Goal: Task Accomplishment & Management: Manage account settings

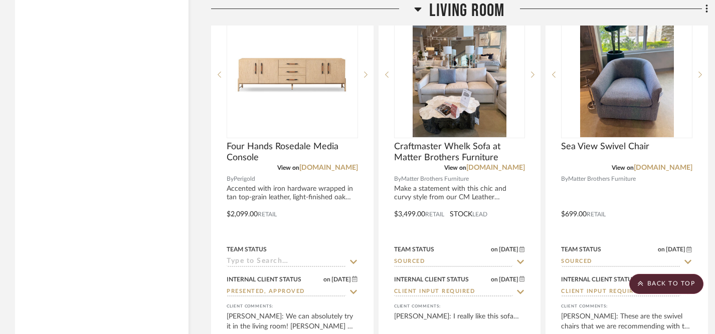
scroll to position [2254, 0]
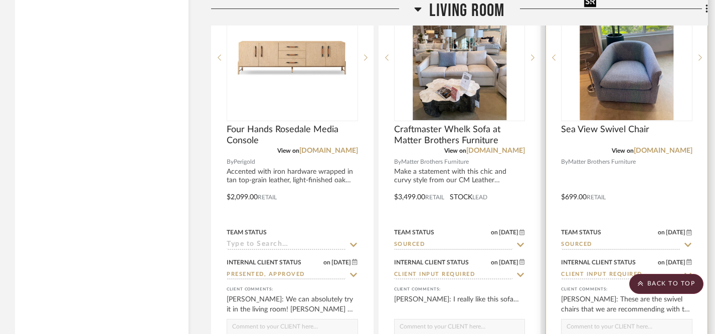
click at [631, 95] on img "0" at bounding box center [627, 57] width 94 height 125
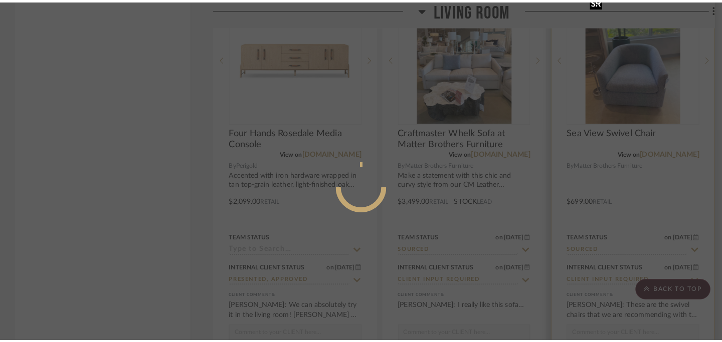
scroll to position [0, 0]
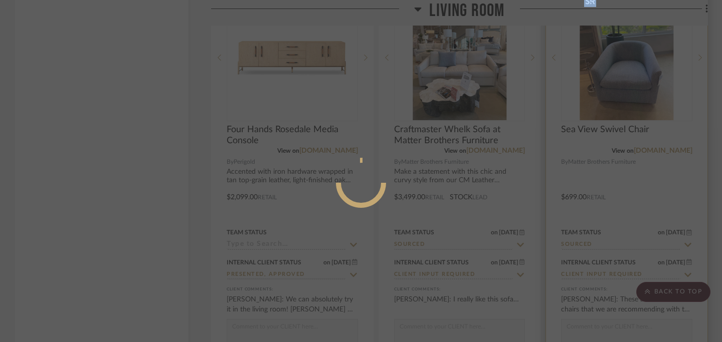
click at [631, 95] on div at bounding box center [361, 171] width 722 height 342
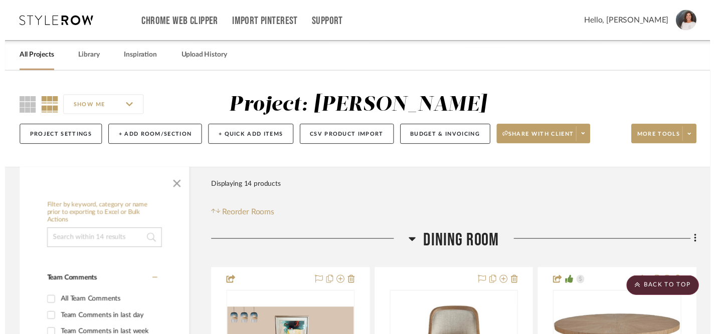
scroll to position [2254, 0]
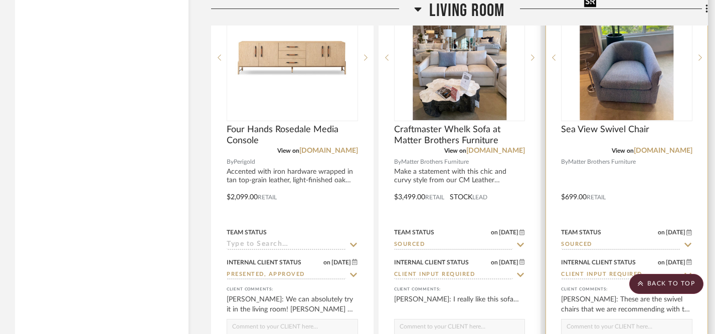
click at [631, 95] on img "0" at bounding box center [627, 57] width 94 height 125
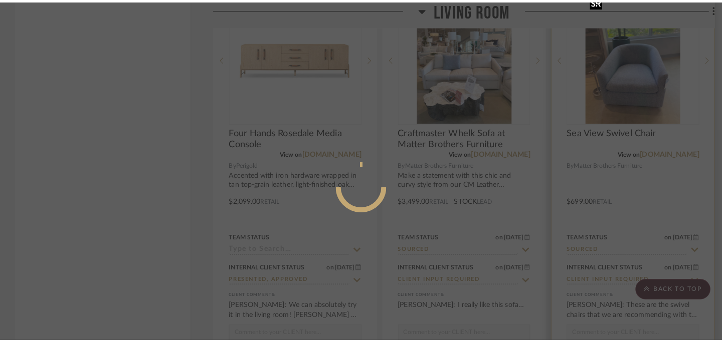
scroll to position [0, 0]
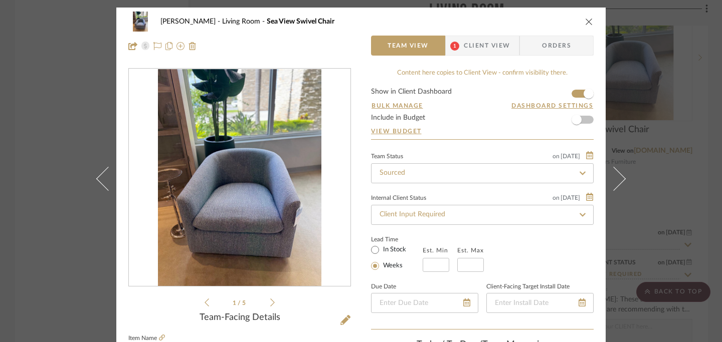
click at [586, 24] on icon "close" at bounding box center [589, 22] width 8 height 8
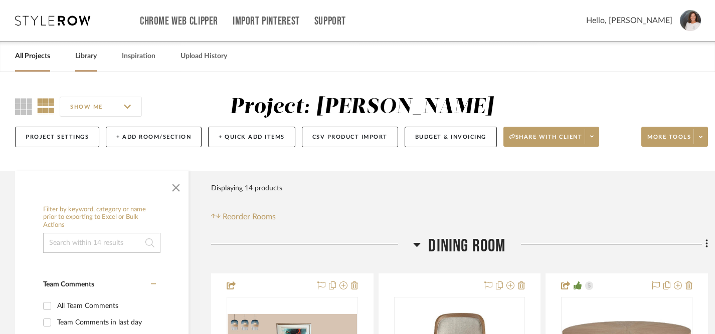
click at [85, 58] on link "Library" at bounding box center [86, 57] width 22 height 14
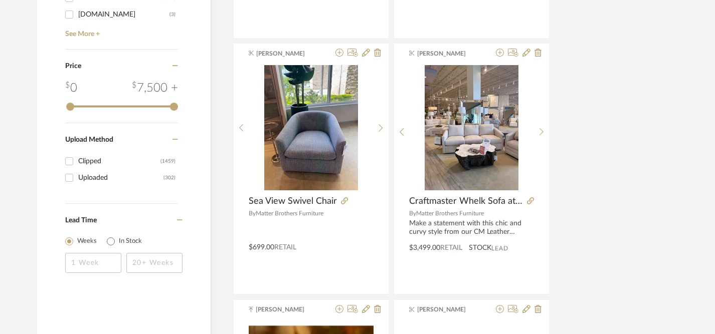
scroll to position [1176, 0]
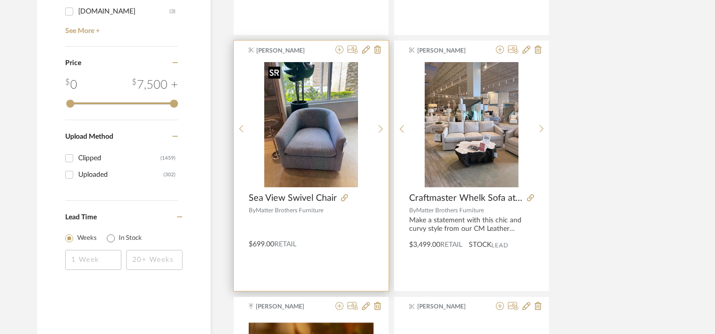
click at [0, 0] on img at bounding box center [0, 0] width 0 height 0
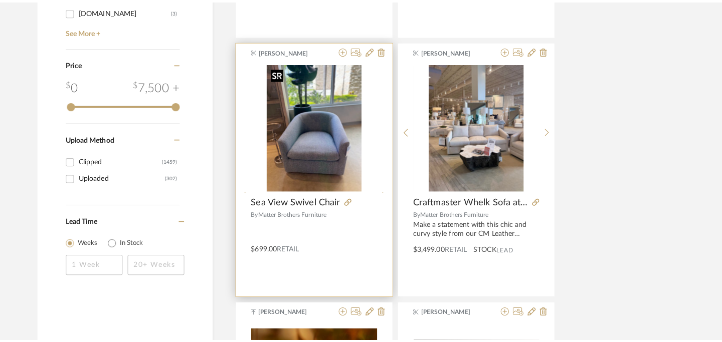
scroll to position [0, 0]
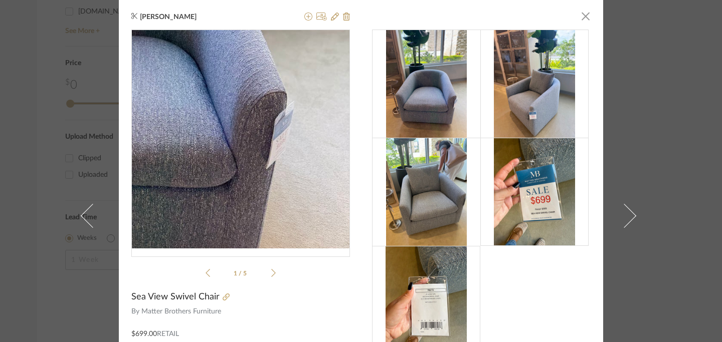
click at [295, 179] on img "0" at bounding box center [241, 139] width 164 height 219
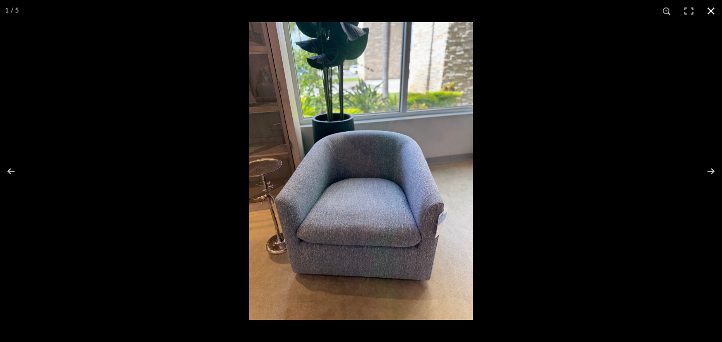
click at [711, 14] on button at bounding box center [711, 11] width 22 height 22
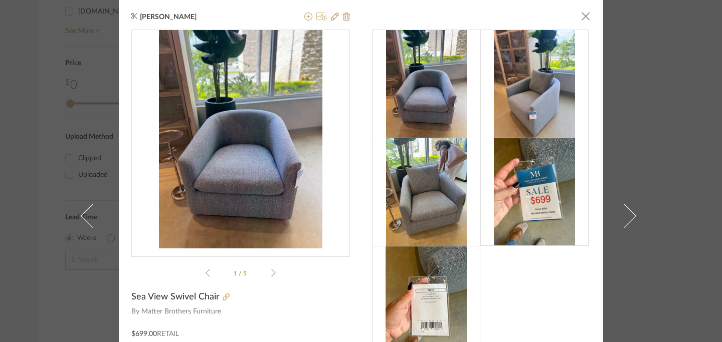
click at [317, 13] on icon at bounding box center [321, 17] width 11 height 8
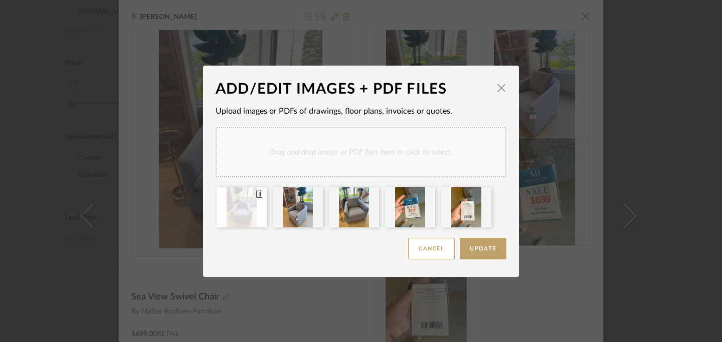
click at [256, 193] on icon at bounding box center [259, 194] width 7 height 8
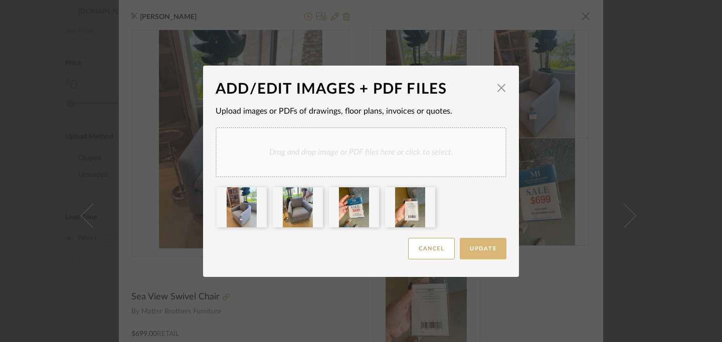
click at [470, 248] on span "Update" at bounding box center [483, 249] width 27 height 6
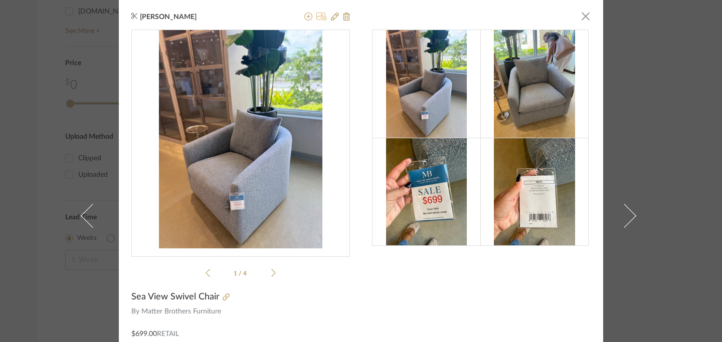
click at [318, 17] on icon at bounding box center [321, 17] width 11 height 8
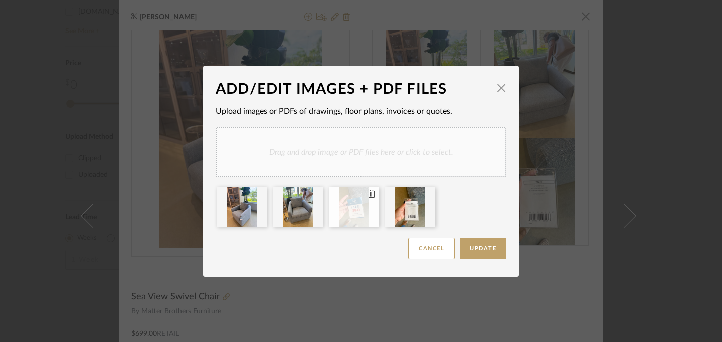
click at [368, 191] on icon at bounding box center [371, 194] width 7 height 8
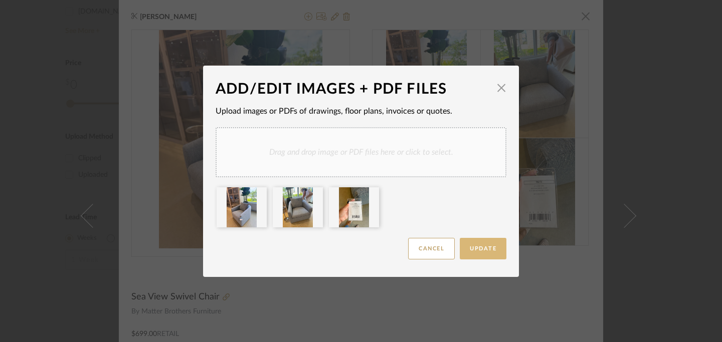
click at [476, 249] on span "Update" at bounding box center [483, 249] width 27 height 6
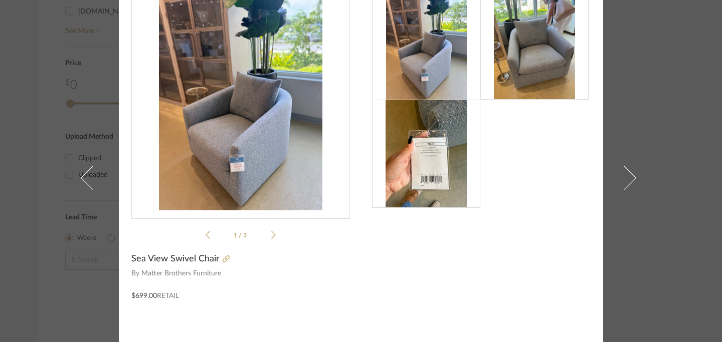
scroll to position [44, 0]
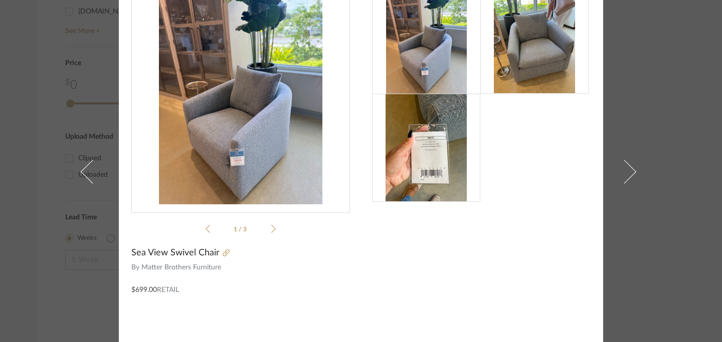
click at [424, 171] on img at bounding box center [425, 148] width 81 height 108
click at [424, 170] on img at bounding box center [425, 148] width 81 height 108
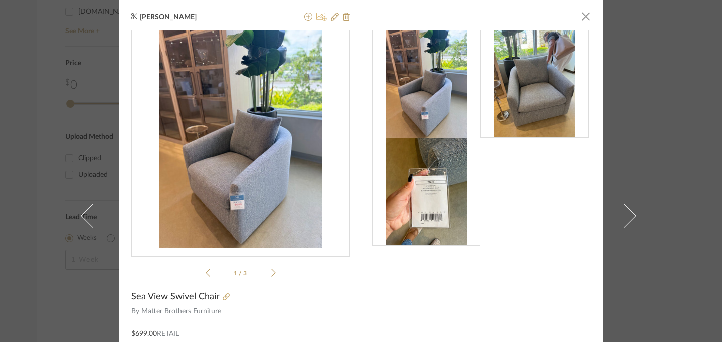
click at [319, 17] on icon at bounding box center [321, 17] width 11 height 8
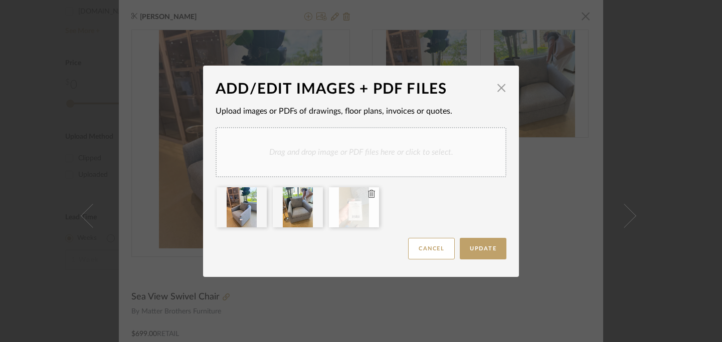
click at [349, 208] on div at bounding box center [354, 207] width 50 height 40
click at [416, 246] on button "Cancel" at bounding box center [431, 249] width 47 height 22
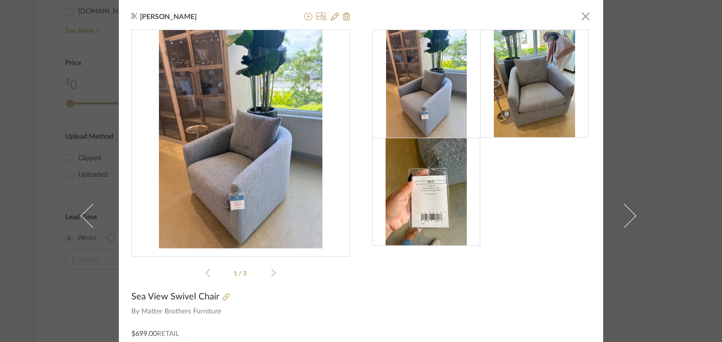
scroll to position [8, 0]
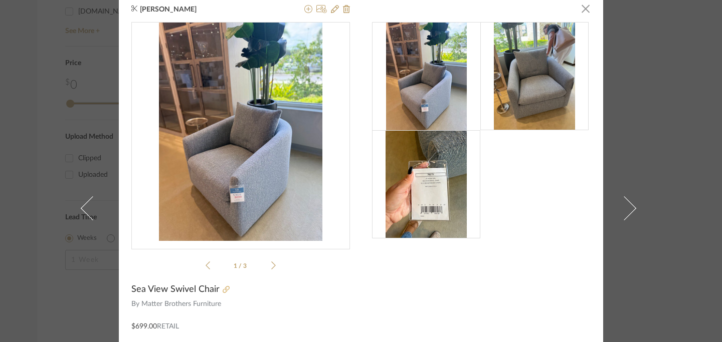
click at [223, 290] on icon at bounding box center [226, 289] width 7 height 7
click at [331, 12] on icon at bounding box center [335, 9] width 8 height 8
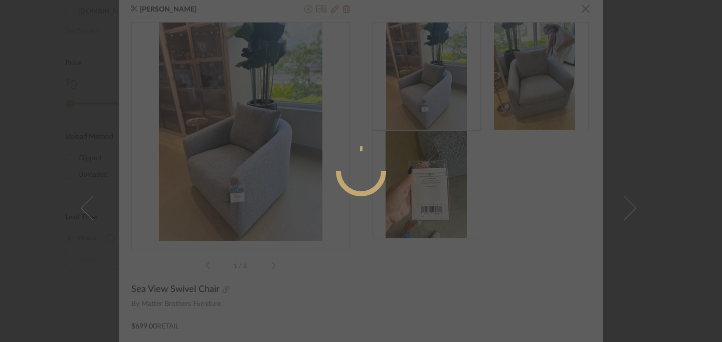
radio input "true"
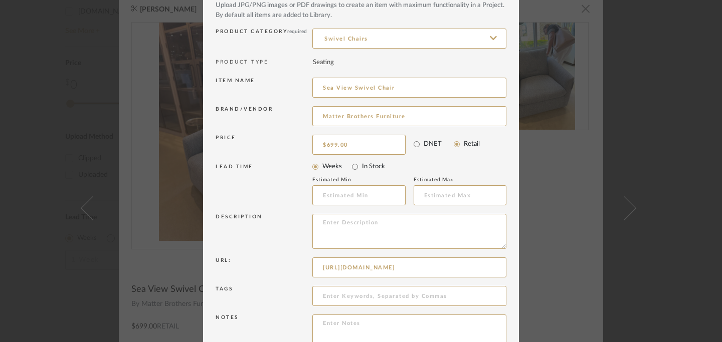
scroll to position [0, 102]
drag, startPoint x: 317, startPoint y: 269, endPoint x: 431, endPoint y: 295, distance: 116.7
click at [431, 295] on div "Item Type required Product Inspiration Image Site Photo or PDF Upload JPG/PNG i…" at bounding box center [361, 167] width 291 height 378
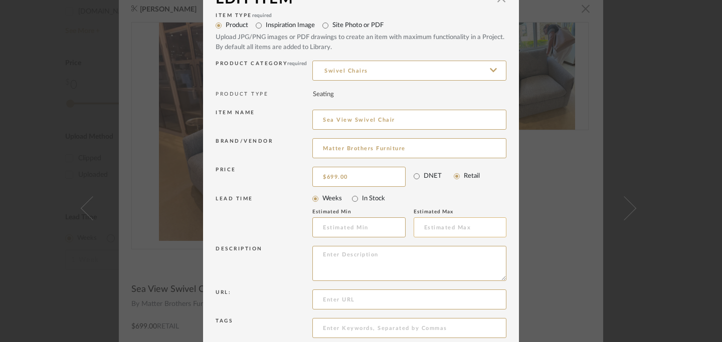
scroll to position [0, 0]
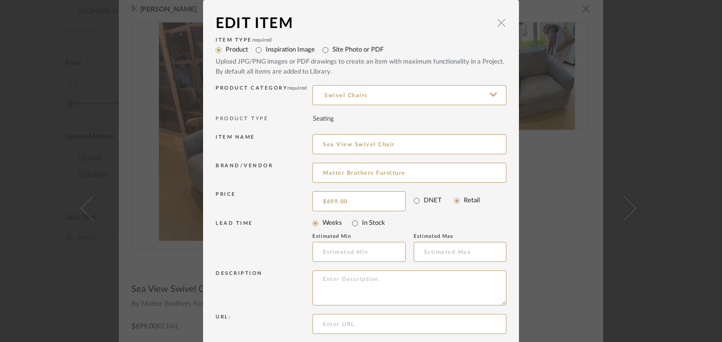
click at [499, 22] on span "button" at bounding box center [501, 23] width 20 height 20
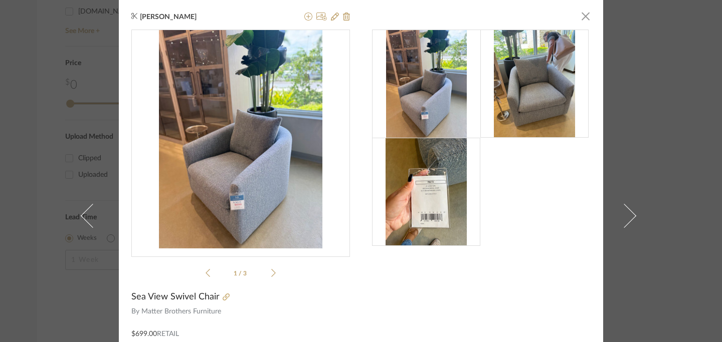
click at [434, 216] on img at bounding box center [425, 192] width 81 height 108
click at [435, 215] on img at bounding box center [425, 192] width 81 height 108
click at [437, 190] on img at bounding box center [425, 192] width 81 height 108
click at [436, 191] on img at bounding box center [425, 192] width 81 height 108
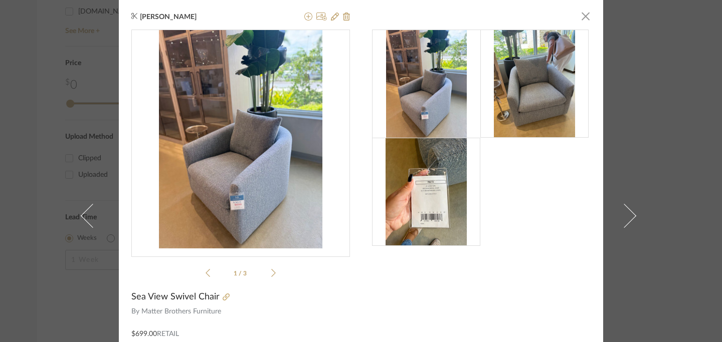
click at [436, 191] on img at bounding box center [425, 192] width 81 height 108
click at [581, 22] on span "button" at bounding box center [585, 16] width 20 height 20
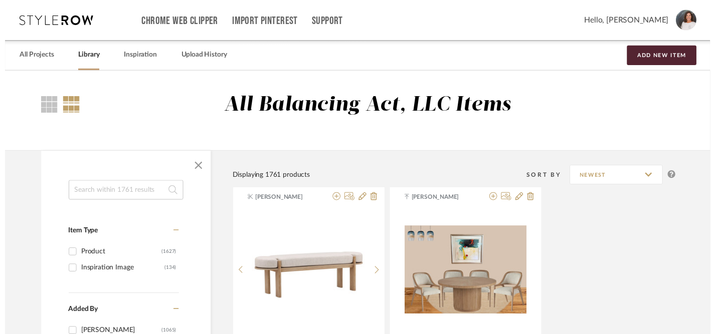
scroll to position [1176, 0]
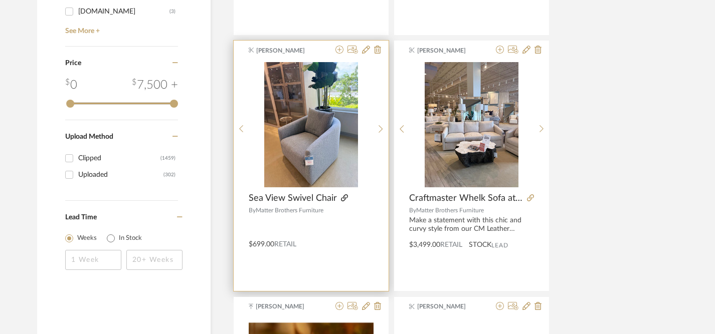
click at [344, 198] on icon at bounding box center [344, 197] width 7 height 7
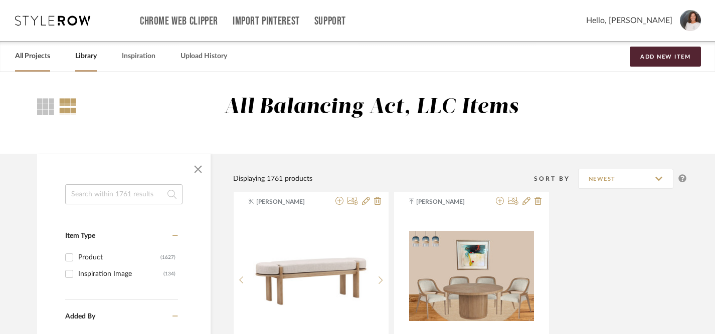
click at [31, 56] on link "All Projects" at bounding box center [32, 57] width 35 height 14
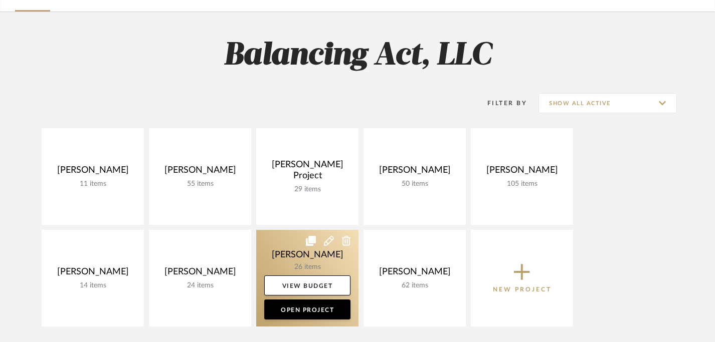
scroll to position [64, 0]
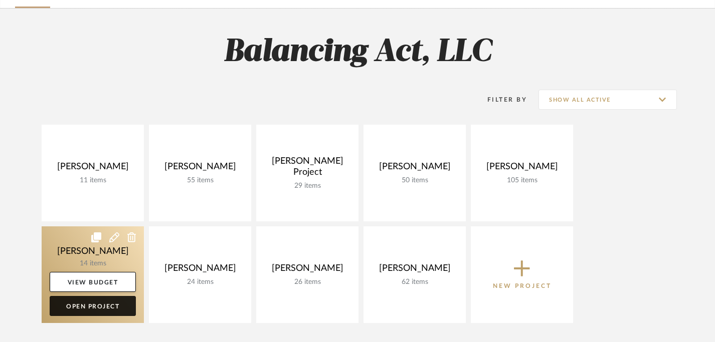
click at [110, 312] on link "Open Project" at bounding box center [93, 306] width 86 height 20
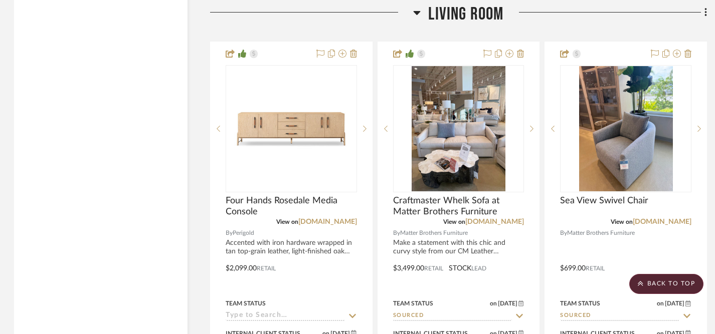
scroll to position [2174, 1]
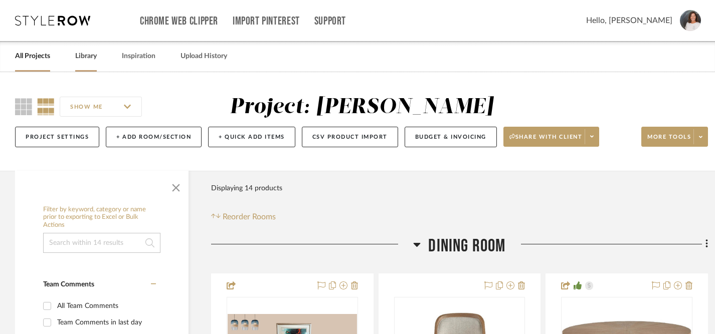
click at [90, 56] on link "Library" at bounding box center [86, 57] width 22 height 14
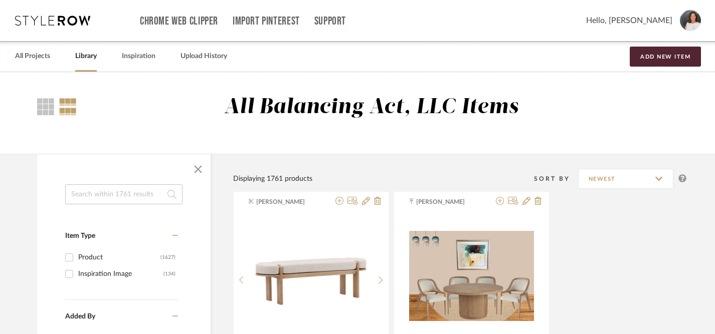
click at [102, 194] on input at bounding box center [123, 194] width 117 height 20
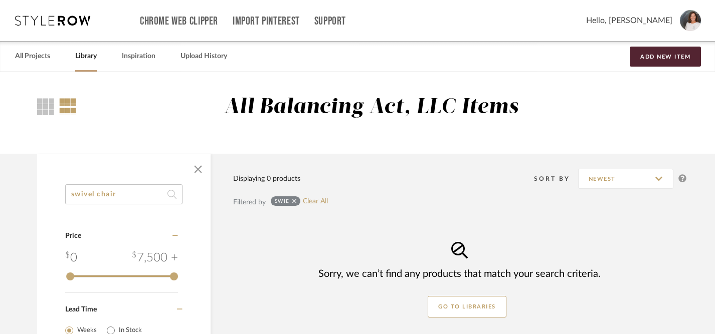
type input "swivel chair"
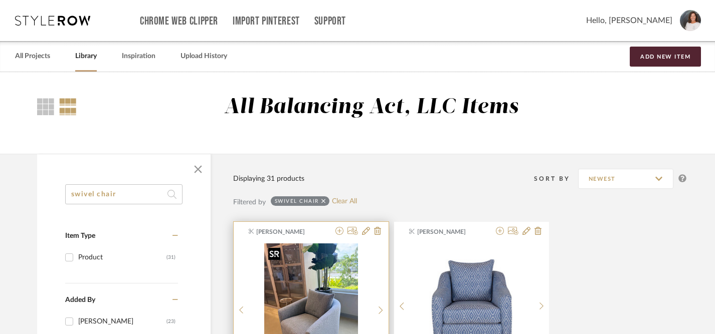
click at [328, 296] on img "0" at bounding box center [311, 306] width 94 height 125
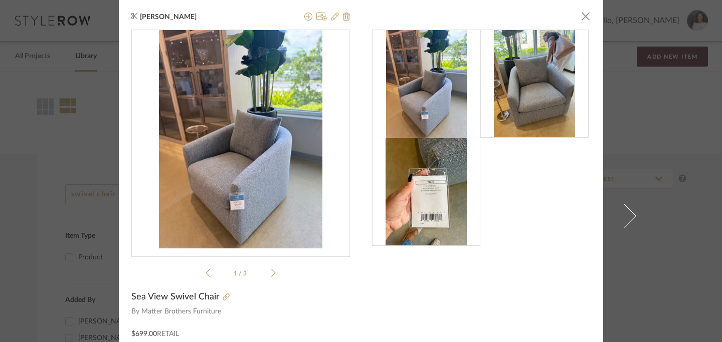
click at [331, 18] on icon at bounding box center [335, 17] width 8 height 8
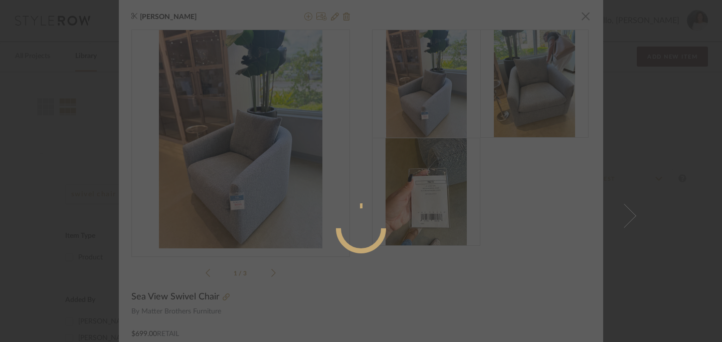
radio input "true"
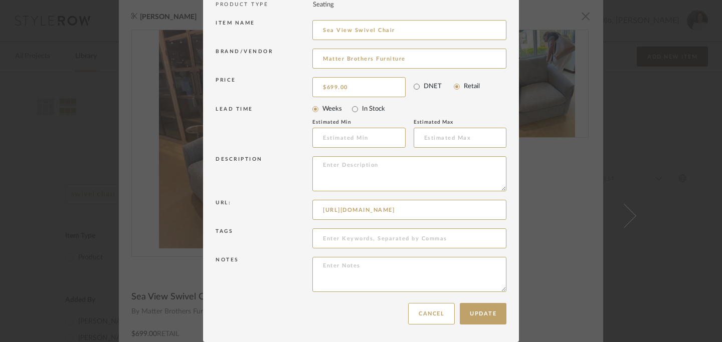
scroll to position [0, 102]
drag, startPoint x: 319, startPoint y: 209, endPoint x: 515, endPoint y: 208, distance: 196.0
click at [515, 208] on dialog-content "Edit Item × Item Type required Product Inspiration Image Site Photo or PDF Uplo…" at bounding box center [361, 114] width 316 height 457
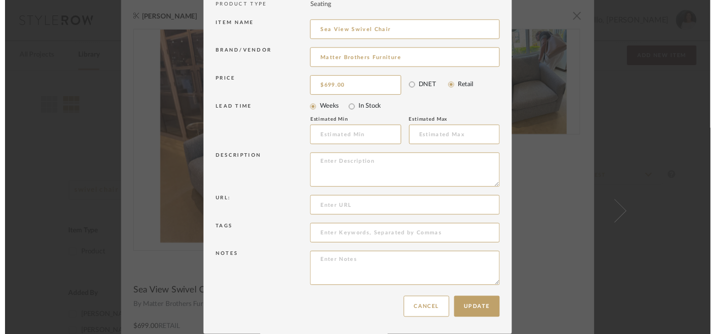
scroll to position [0, 0]
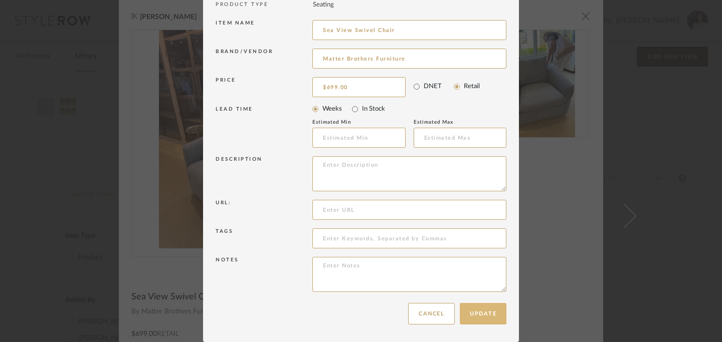
click at [474, 317] on button "Update" at bounding box center [483, 314] width 47 height 22
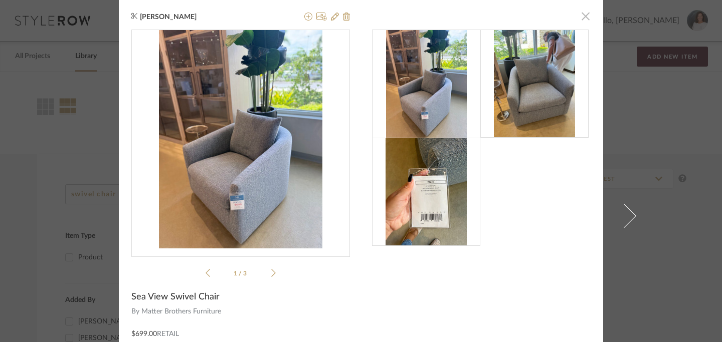
click at [586, 17] on span "button" at bounding box center [585, 16] width 20 height 20
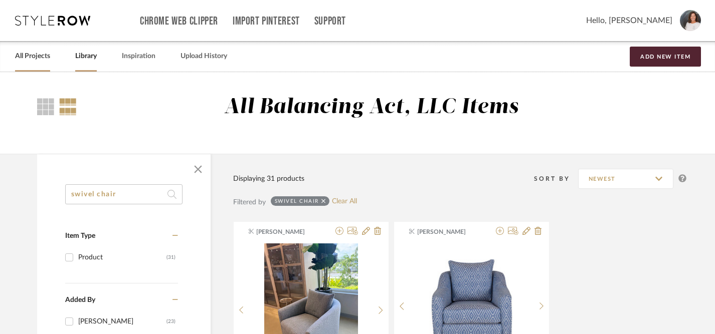
click at [36, 57] on link "All Projects" at bounding box center [32, 57] width 35 height 14
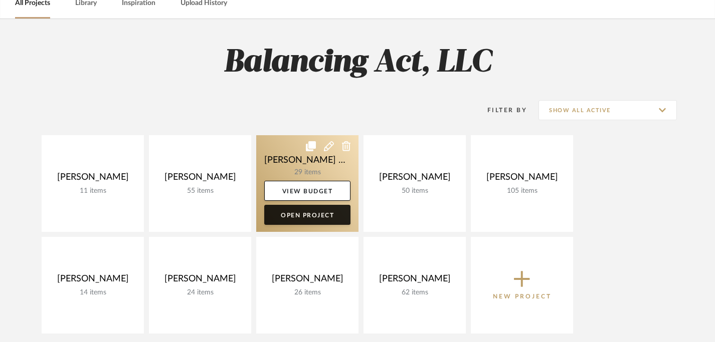
scroll to position [76, 0]
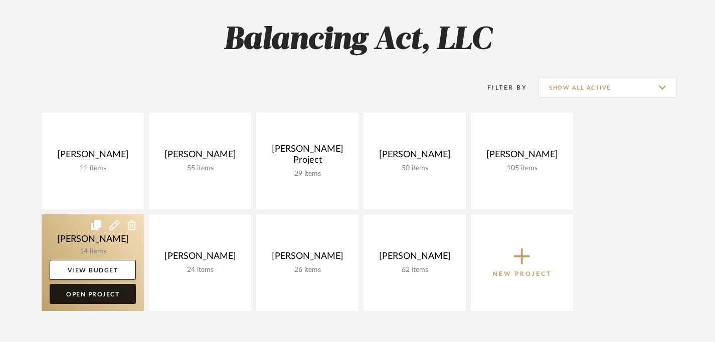
click at [118, 294] on link "Open Project" at bounding box center [93, 294] width 86 height 20
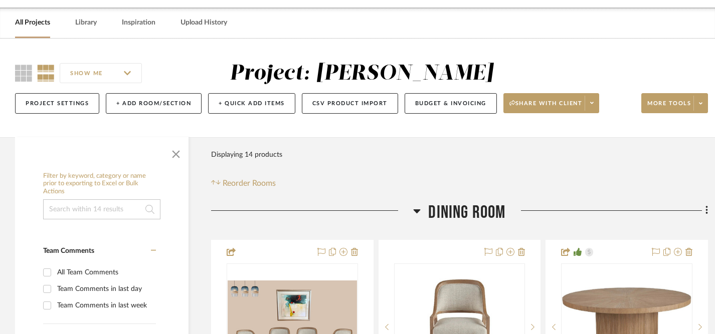
scroll to position [30, 0]
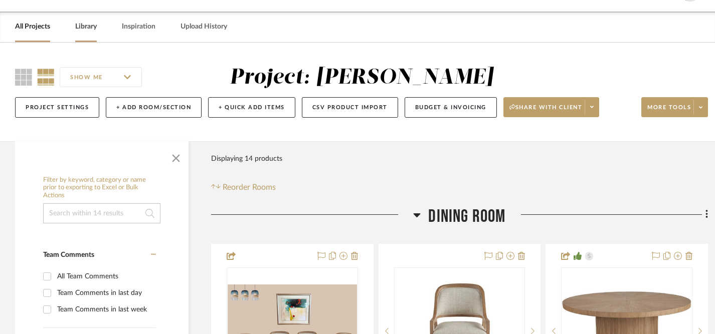
click at [90, 25] on link "Library" at bounding box center [86, 27] width 22 height 14
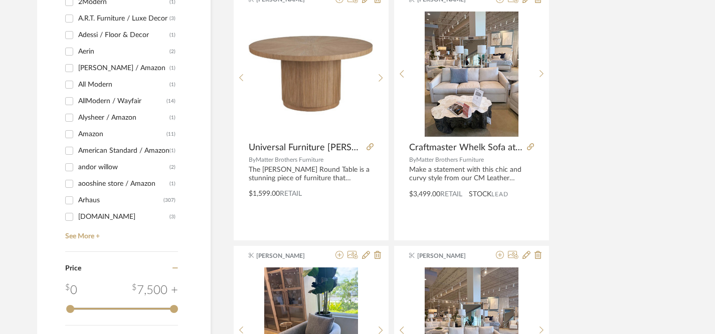
scroll to position [971, 0]
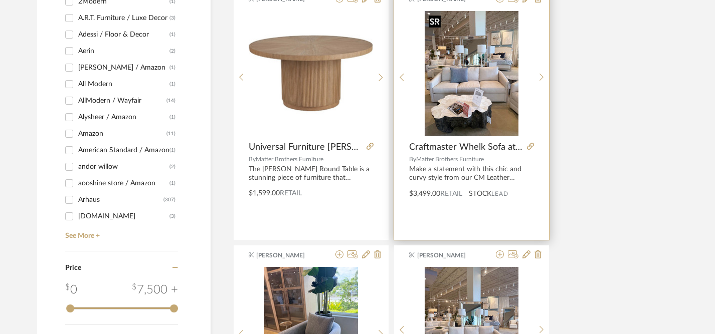
click at [481, 62] on img "0" at bounding box center [472, 73] width 94 height 125
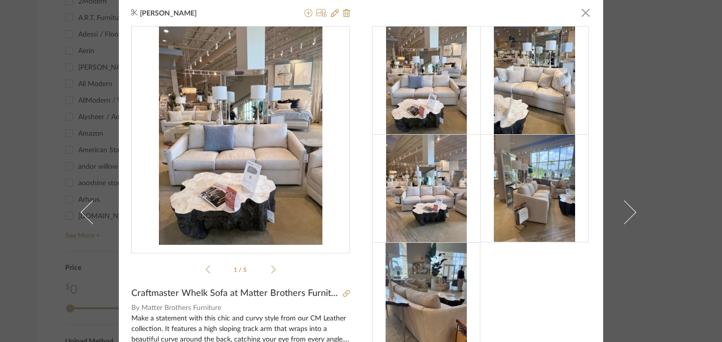
scroll to position [0, 0]
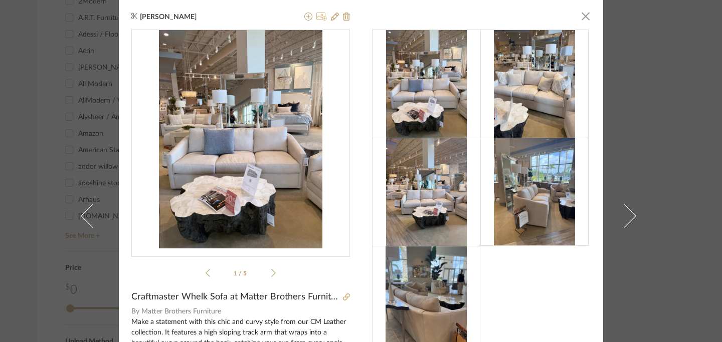
click at [318, 17] on icon at bounding box center [321, 17] width 11 height 8
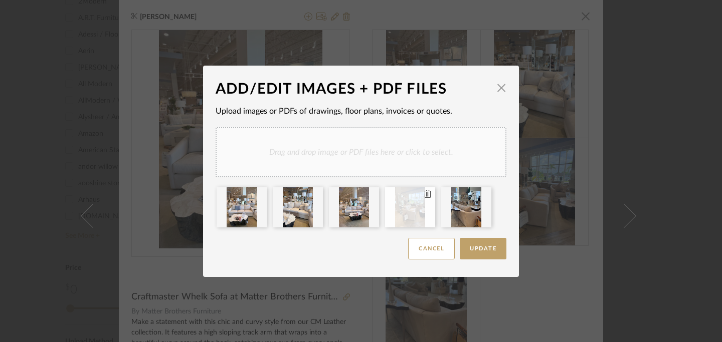
click at [424, 196] on icon at bounding box center [427, 194] width 7 height 8
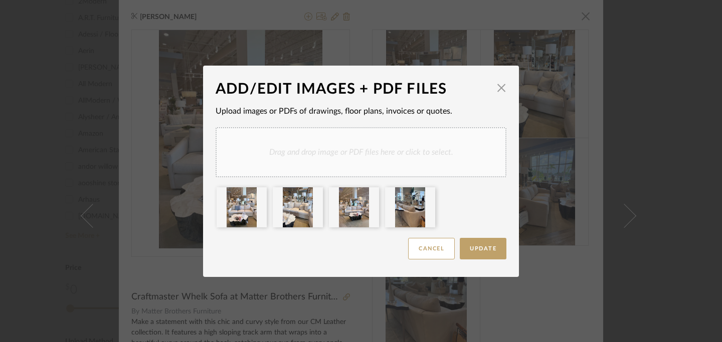
click at [402, 152] on div "Drag and drop image or PDF files here or click to select." at bounding box center [361, 152] width 291 height 50
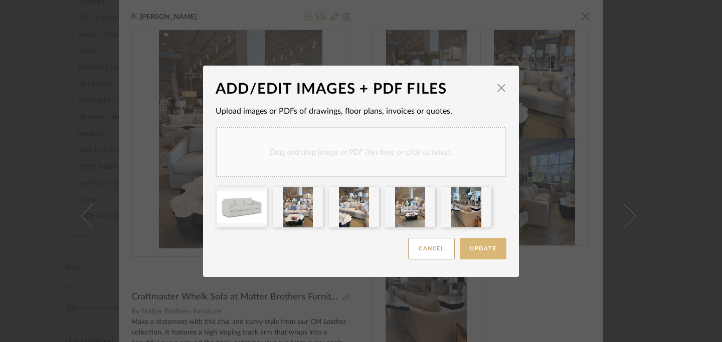
click at [485, 247] on span "Update" at bounding box center [483, 249] width 27 height 6
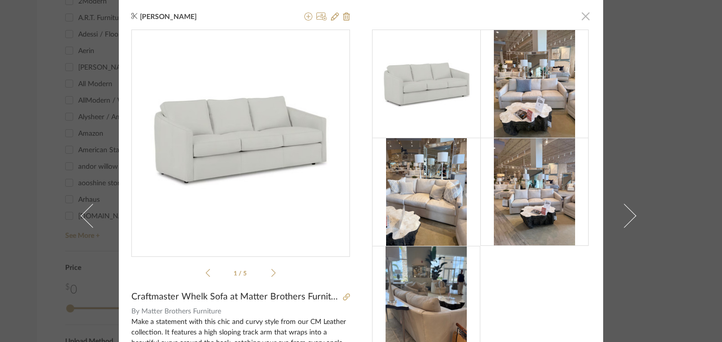
click at [584, 18] on span "button" at bounding box center [585, 16] width 20 height 20
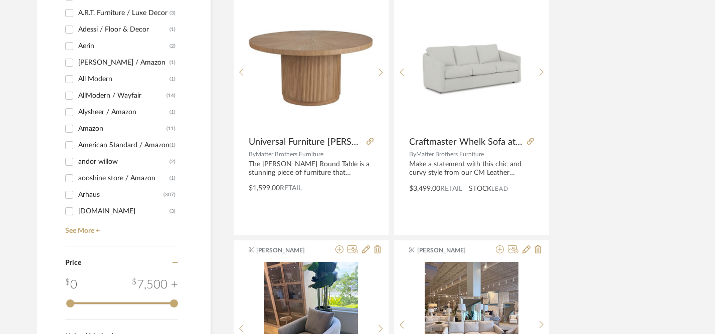
scroll to position [974, 0]
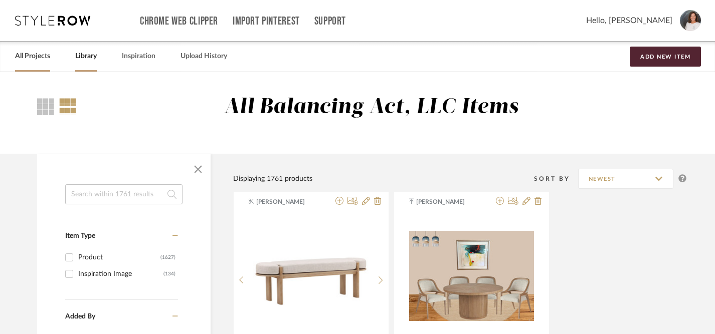
click at [33, 57] on link "All Projects" at bounding box center [32, 57] width 35 height 14
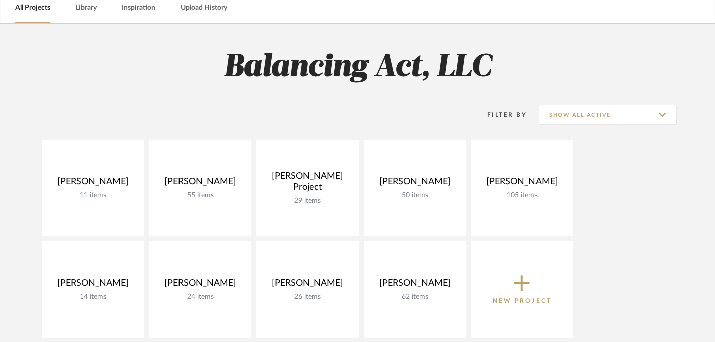
scroll to position [52, 0]
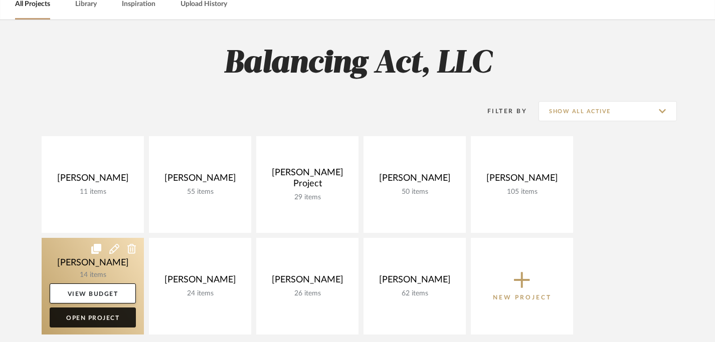
click at [107, 317] on link "Open Project" at bounding box center [93, 318] width 86 height 20
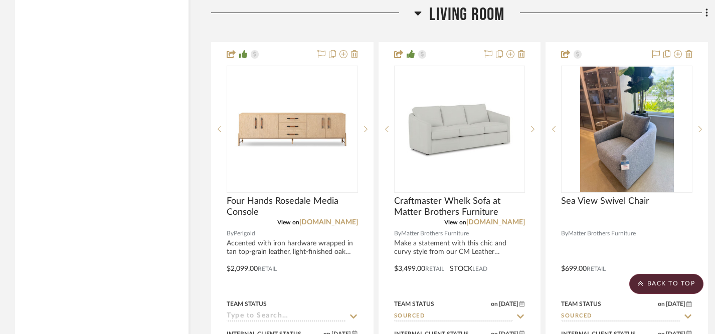
scroll to position [2179, 0]
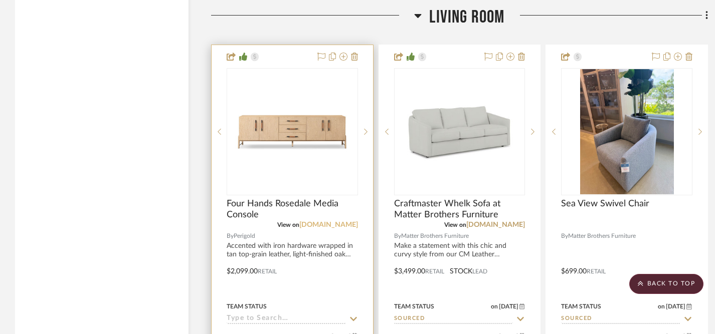
click at [328, 223] on link "[DOMAIN_NAME]" at bounding box center [328, 225] width 59 height 7
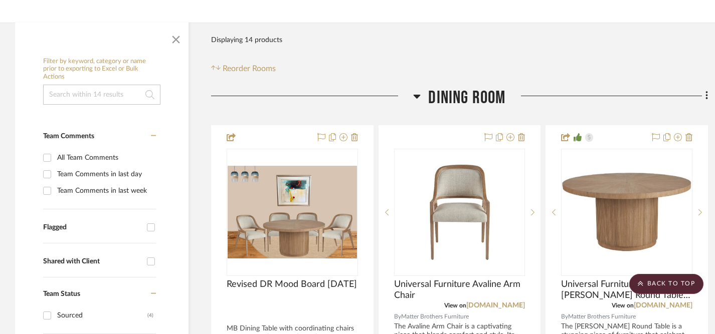
scroll to position [0, 0]
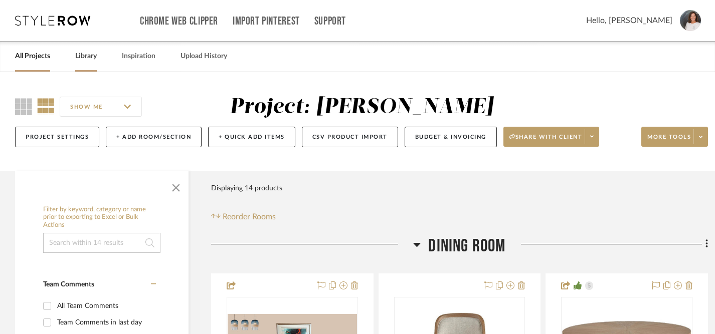
click at [93, 61] on link "Library" at bounding box center [86, 57] width 22 height 14
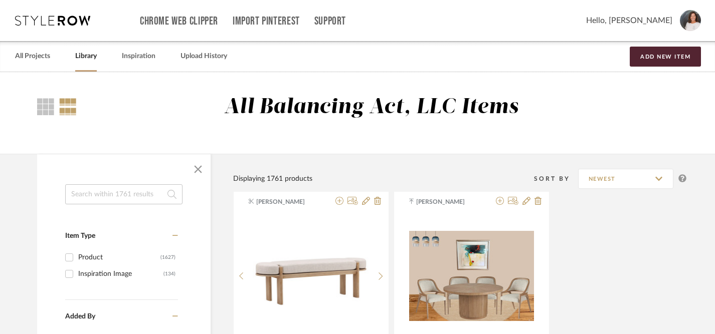
click at [126, 195] on input at bounding box center [123, 194] width 117 height 20
type input "side tables"
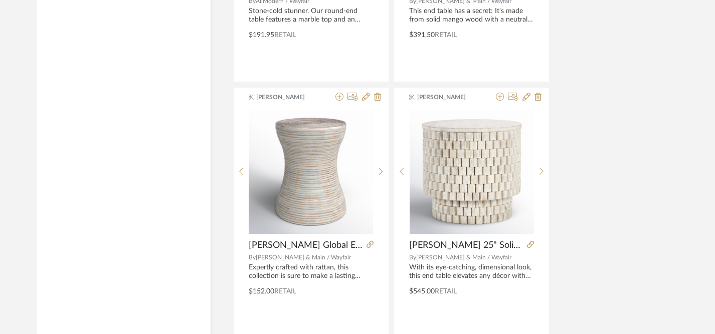
scroll to position [3982, 0]
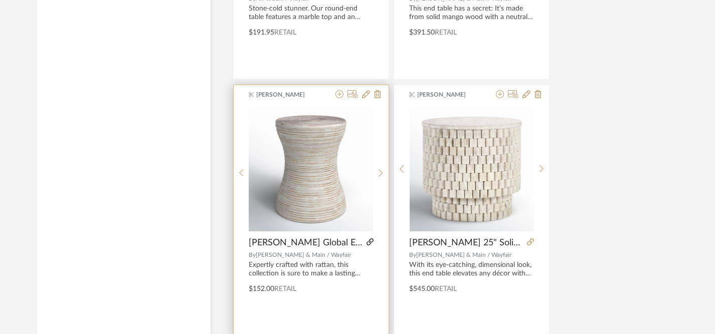
click at [366, 243] on icon at bounding box center [369, 242] width 7 height 7
click at [364, 96] on icon at bounding box center [366, 94] width 8 height 8
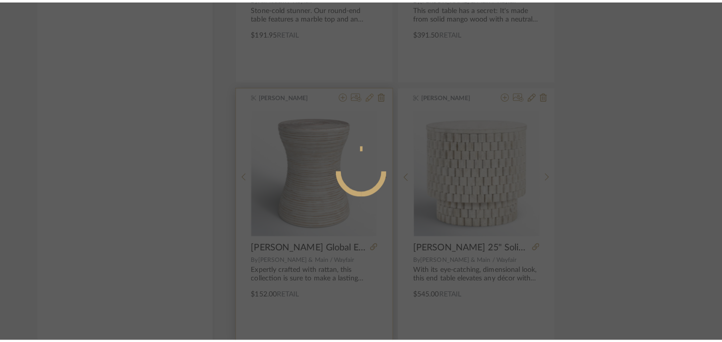
scroll to position [0, 0]
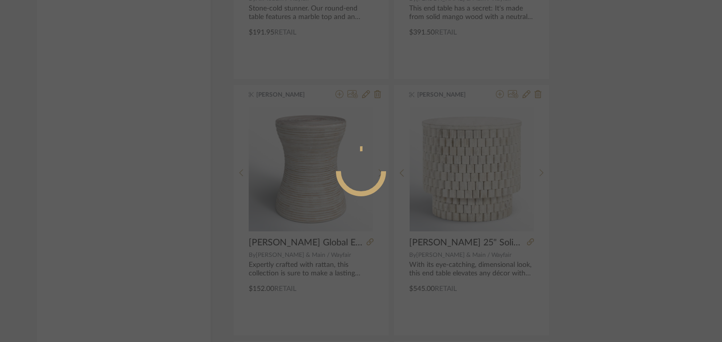
radio input "true"
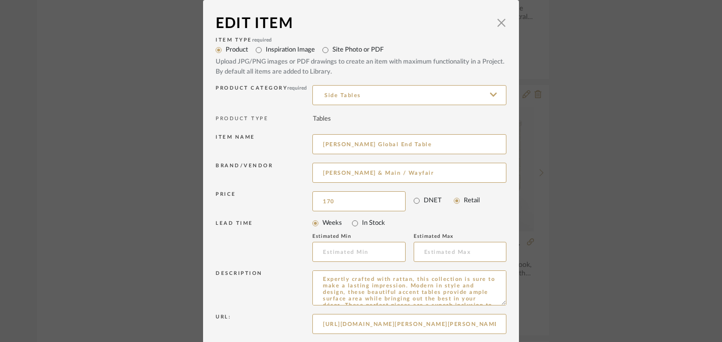
type input "$170.00"
click at [444, 215] on div "LEAD TIME Weeks In Stock Estimated Min Estimated Max" at bounding box center [361, 241] width 291 height 54
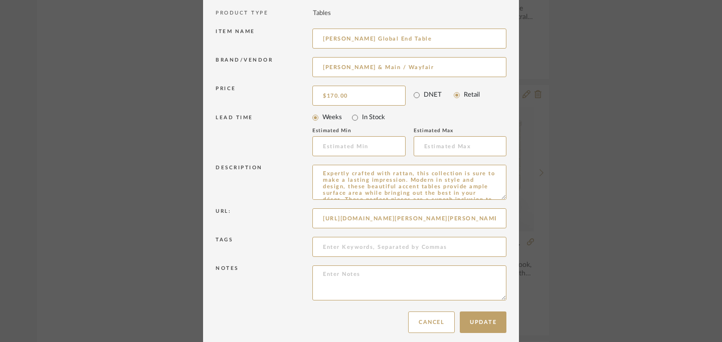
scroll to position [114, 0]
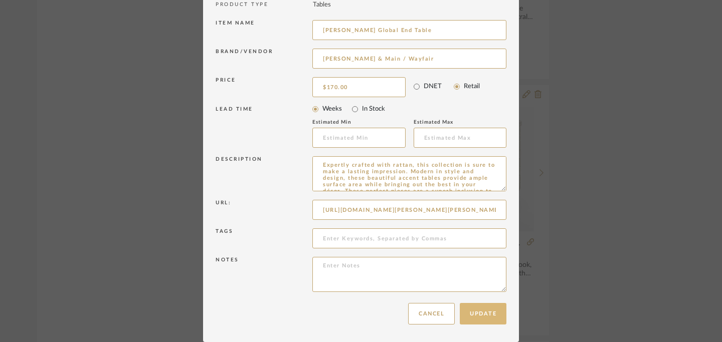
click at [482, 315] on button "Update" at bounding box center [483, 314] width 47 height 22
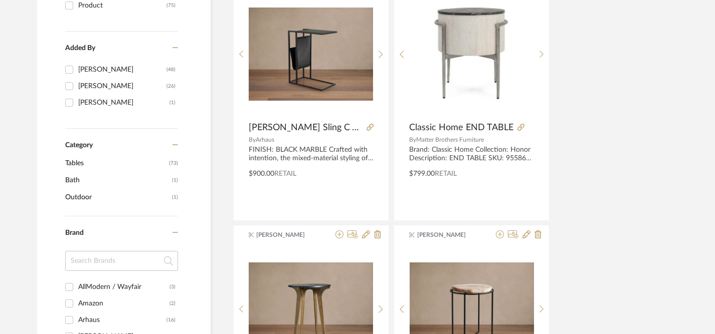
scroll to position [0, 0]
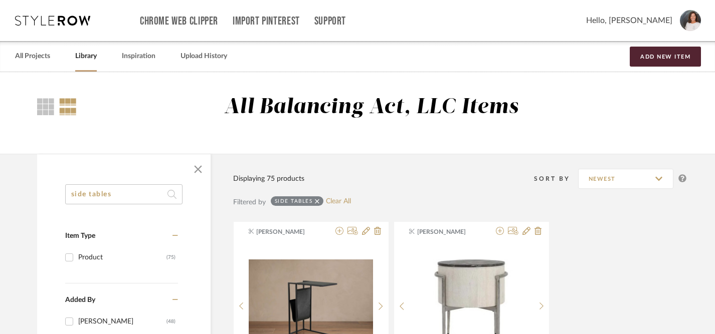
drag, startPoint x: 118, startPoint y: 195, endPoint x: 20, endPoint y: 190, distance: 98.4
type input "ottomans"
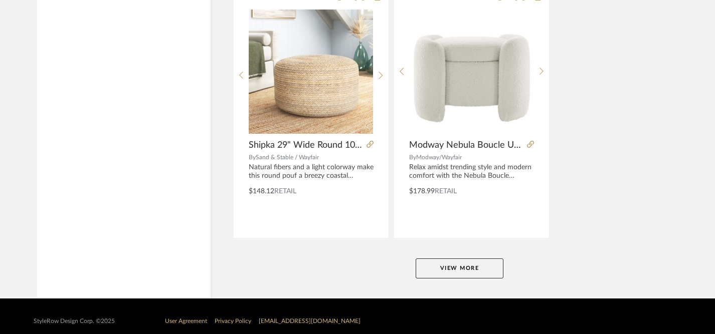
scroll to position [4602, 0]
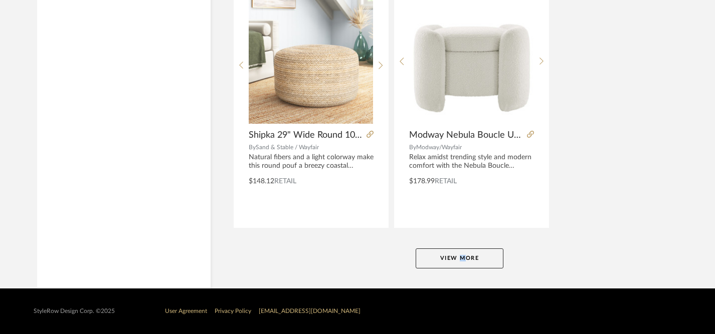
click at [453, 255] on button "View More" at bounding box center [460, 259] width 88 height 20
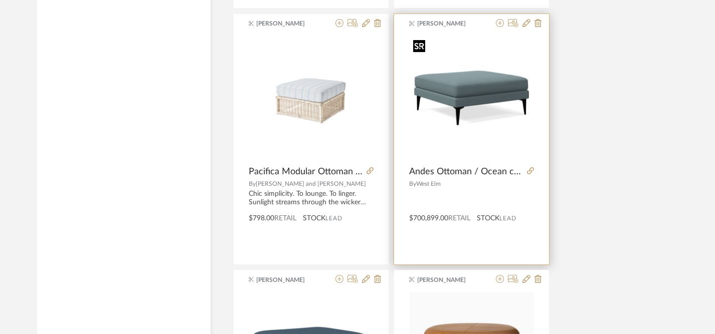
scroll to position [7641, 0]
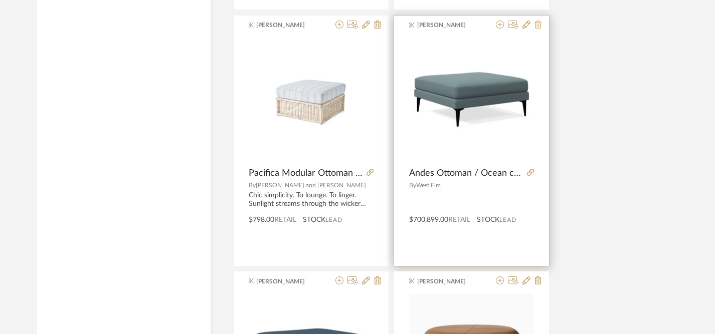
click at [539, 27] on icon at bounding box center [537, 25] width 7 height 8
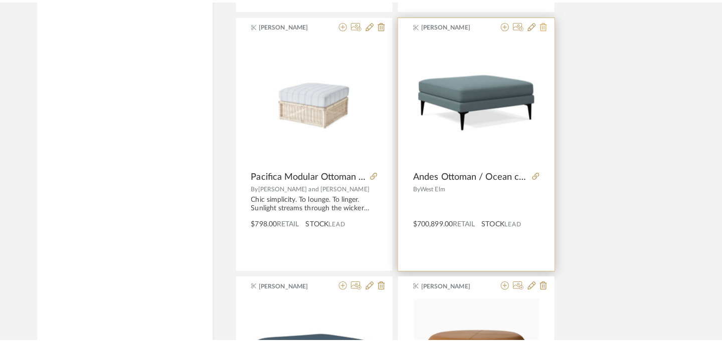
scroll to position [0, 0]
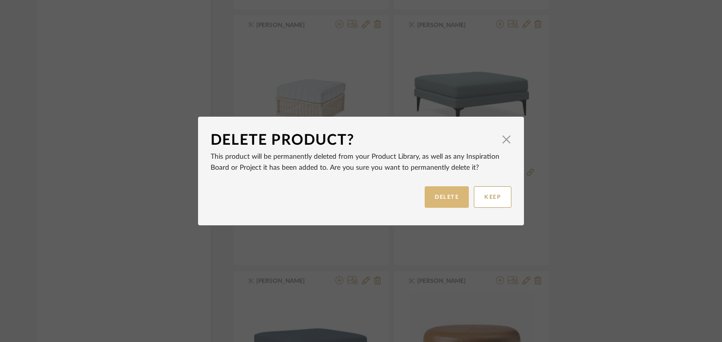
click at [434, 196] on button "DELETE" at bounding box center [447, 197] width 44 height 22
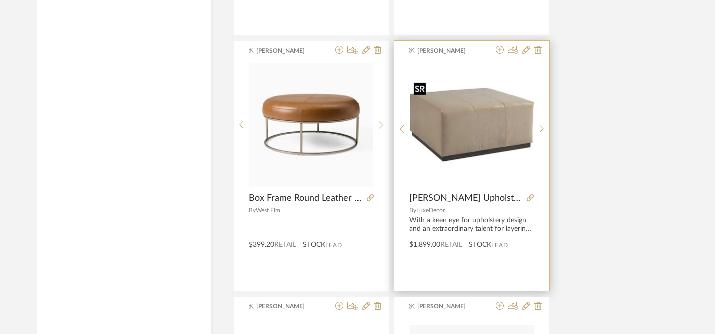
scroll to position [7874, 0]
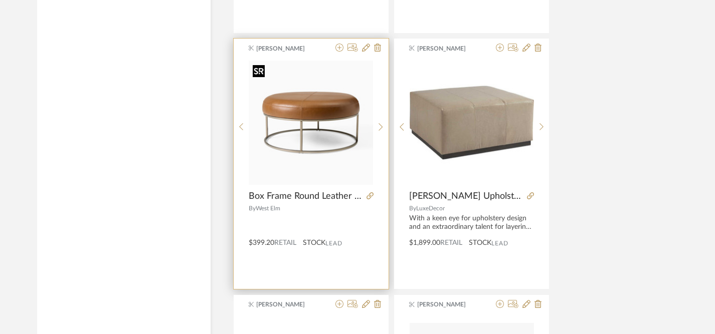
click at [316, 117] on img "0" at bounding box center [311, 123] width 124 height 124
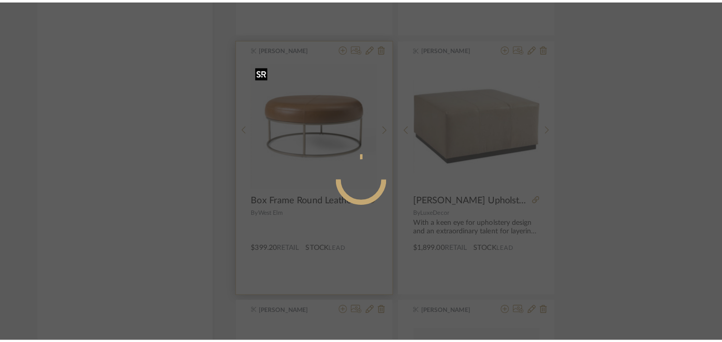
scroll to position [0, 0]
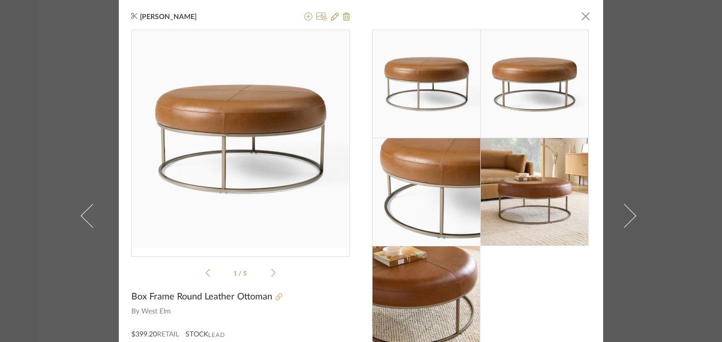
click at [275, 298] on icon at bounding box center [278, 297] width 7 height 7
click at [332, 16] on icon at bounding box center [335, 17] width 8 height 8
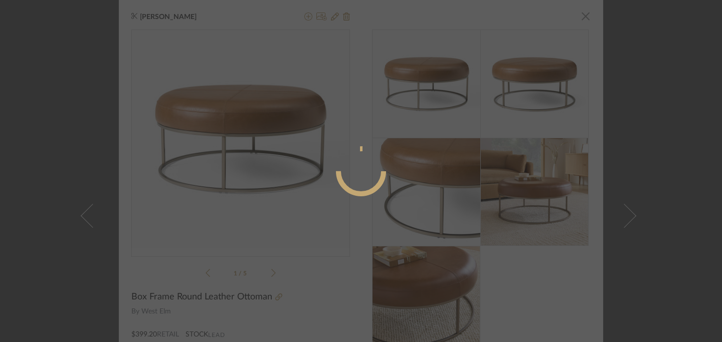
radio input "true"
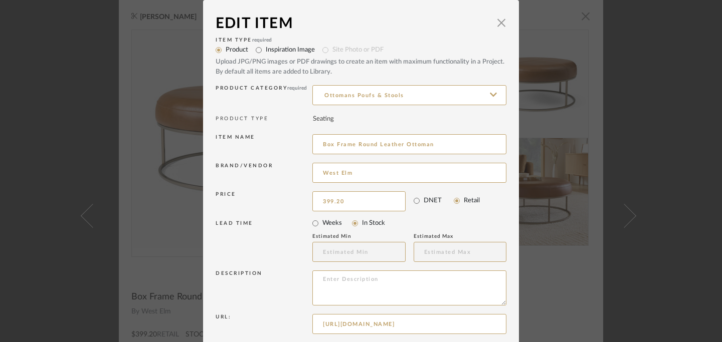
drag, startPoint x: 356, startPoint y: 201, endPoint x: 248, endPoint y: 197, distance: 107.8
click at [248, 197] on div "Price 399.20 DNET Retail" at bounding box center [361, 201] width 291 height 25
drag, startPoint x: 354, startPoint y: 205, endPoint x: 237, endPoint y: 201, distance: 117.8
click at [237, 201] on div "Price 399.20 DNET Retail" at bounding box center [361, 201] width 291 height 25
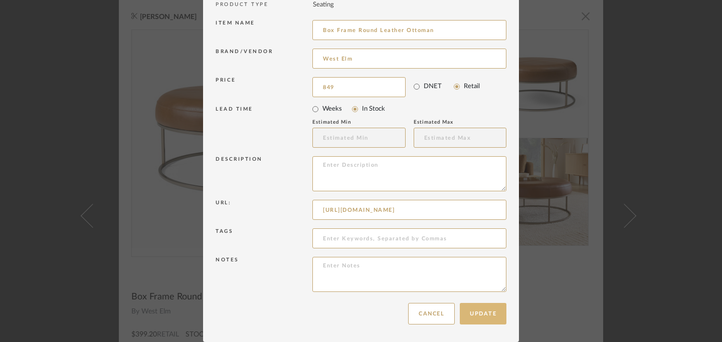
type input "$849.00"
click at [476, 315] on button "Update" at bounding box center [483, 314] width 47 height 22
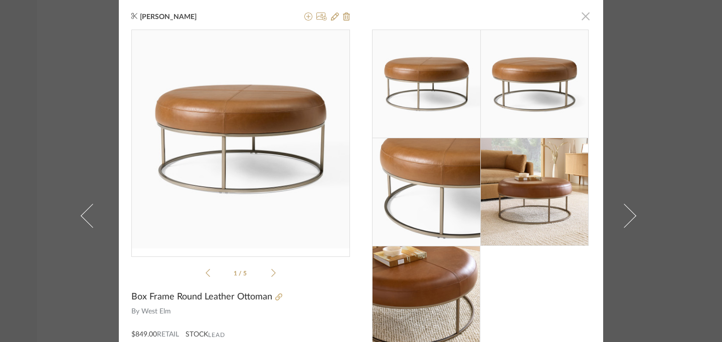
click at [583, 18] on span "button" at bounding box center [585, 16] width 20 height 20
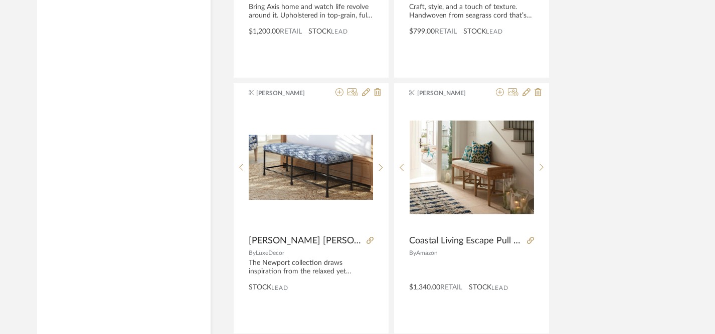
scroll to position [8353, 0]
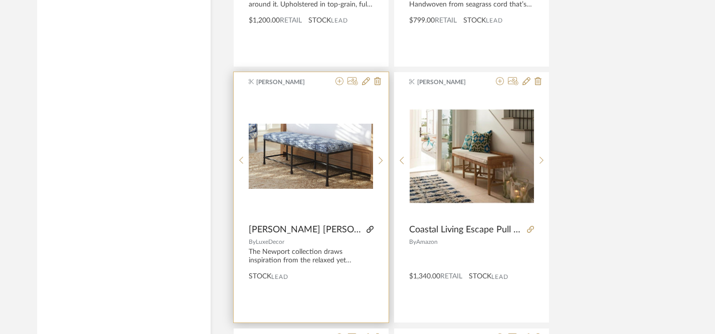
click at [372, 231] on icon at bounding box center [369, 229] width 7 height 7
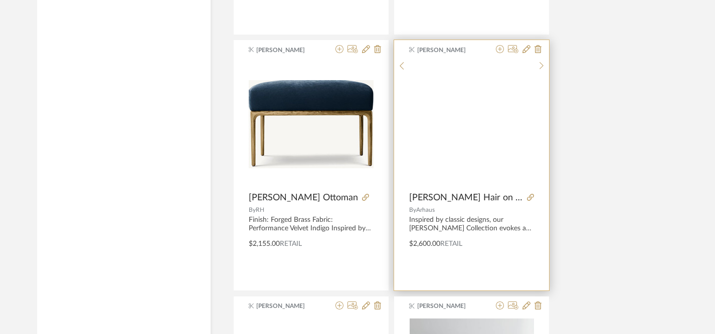
scroll to position [1201, 0]
